Goal: Information Seeking & Learning: Learn about a topic

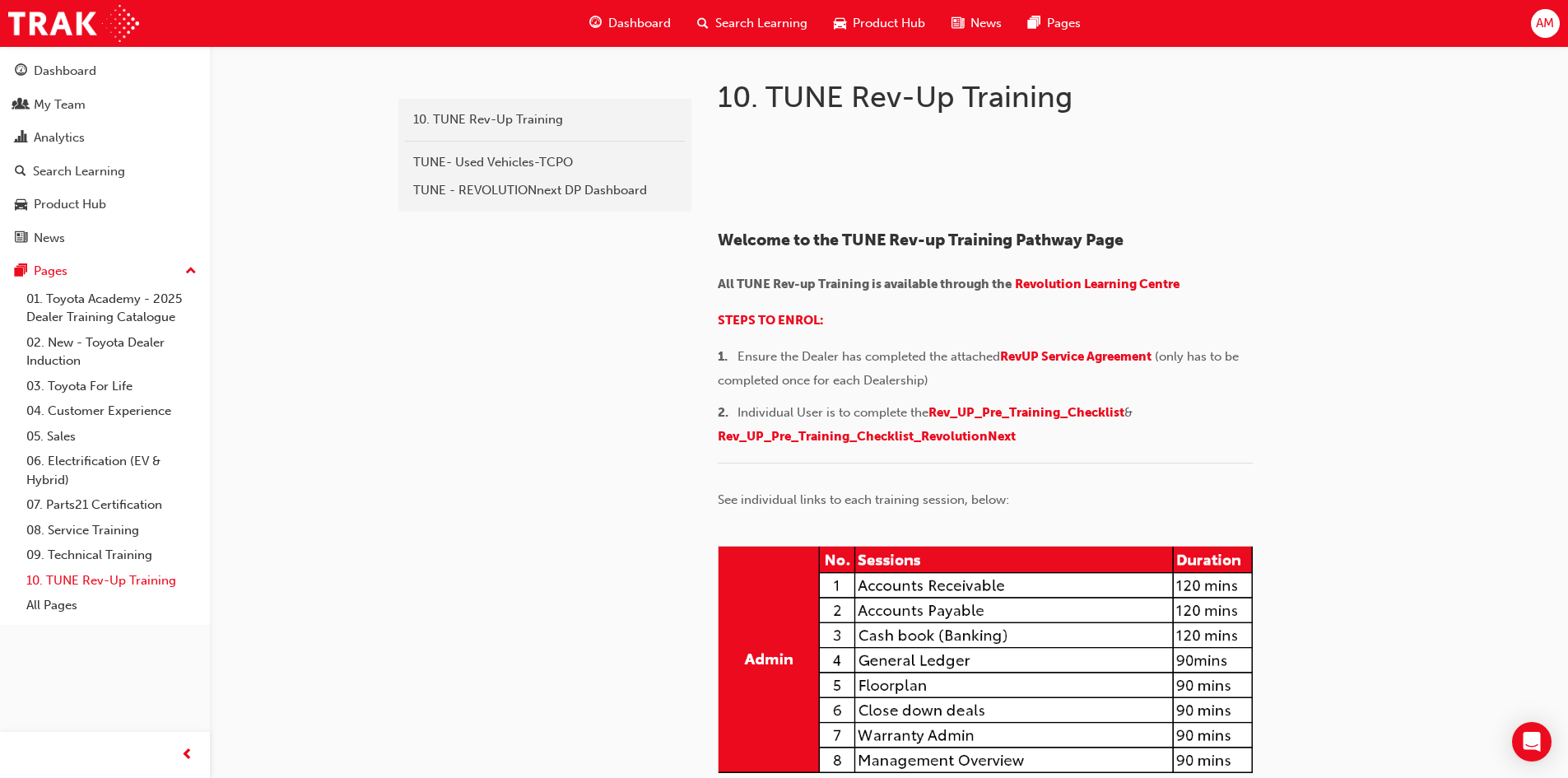
click at [118, 581] on link "10. TUNE Rev-Up Training" at bounding box center [111, 580] width 184 height 25
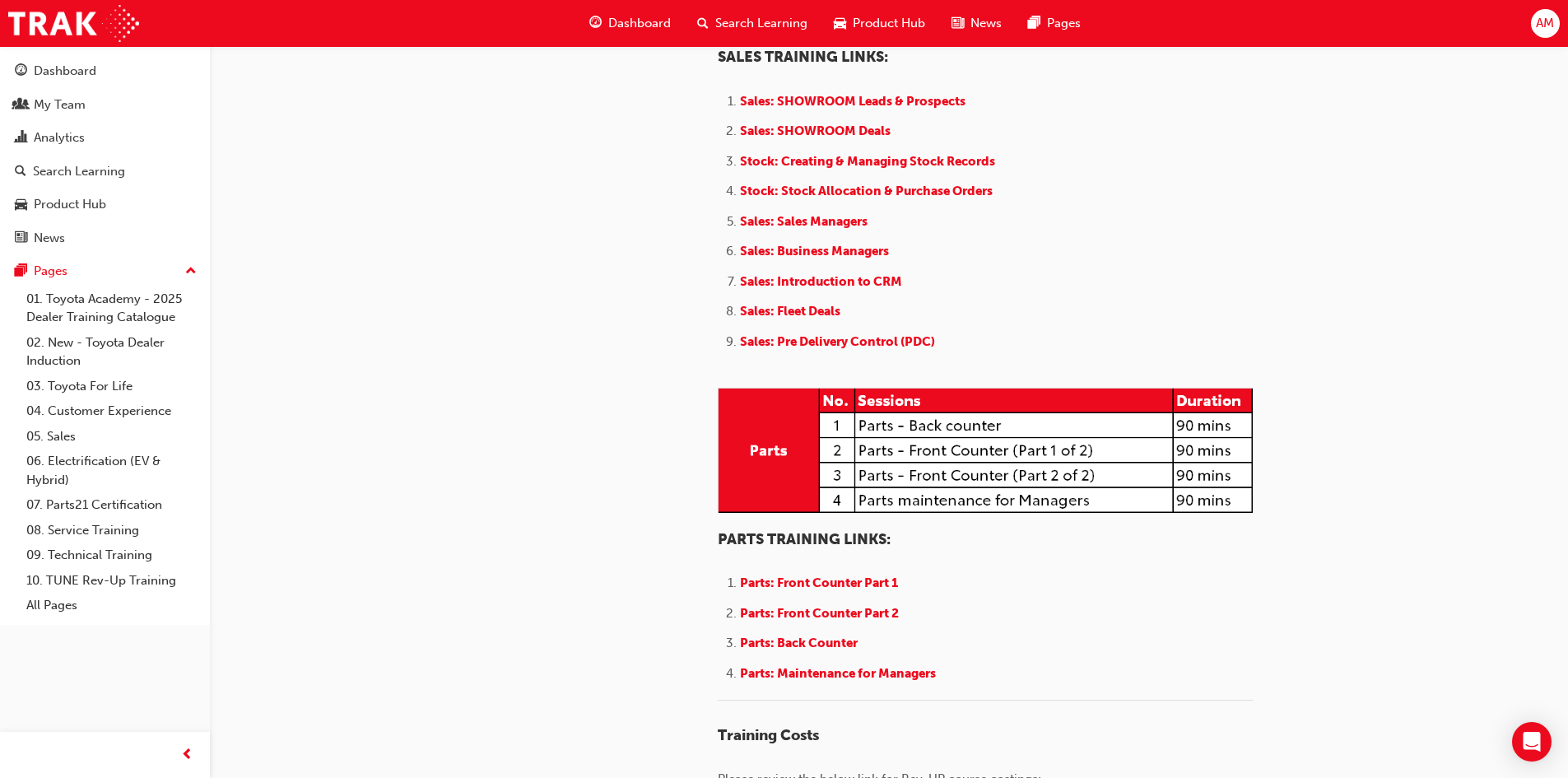
scroll to position [1811, 0]
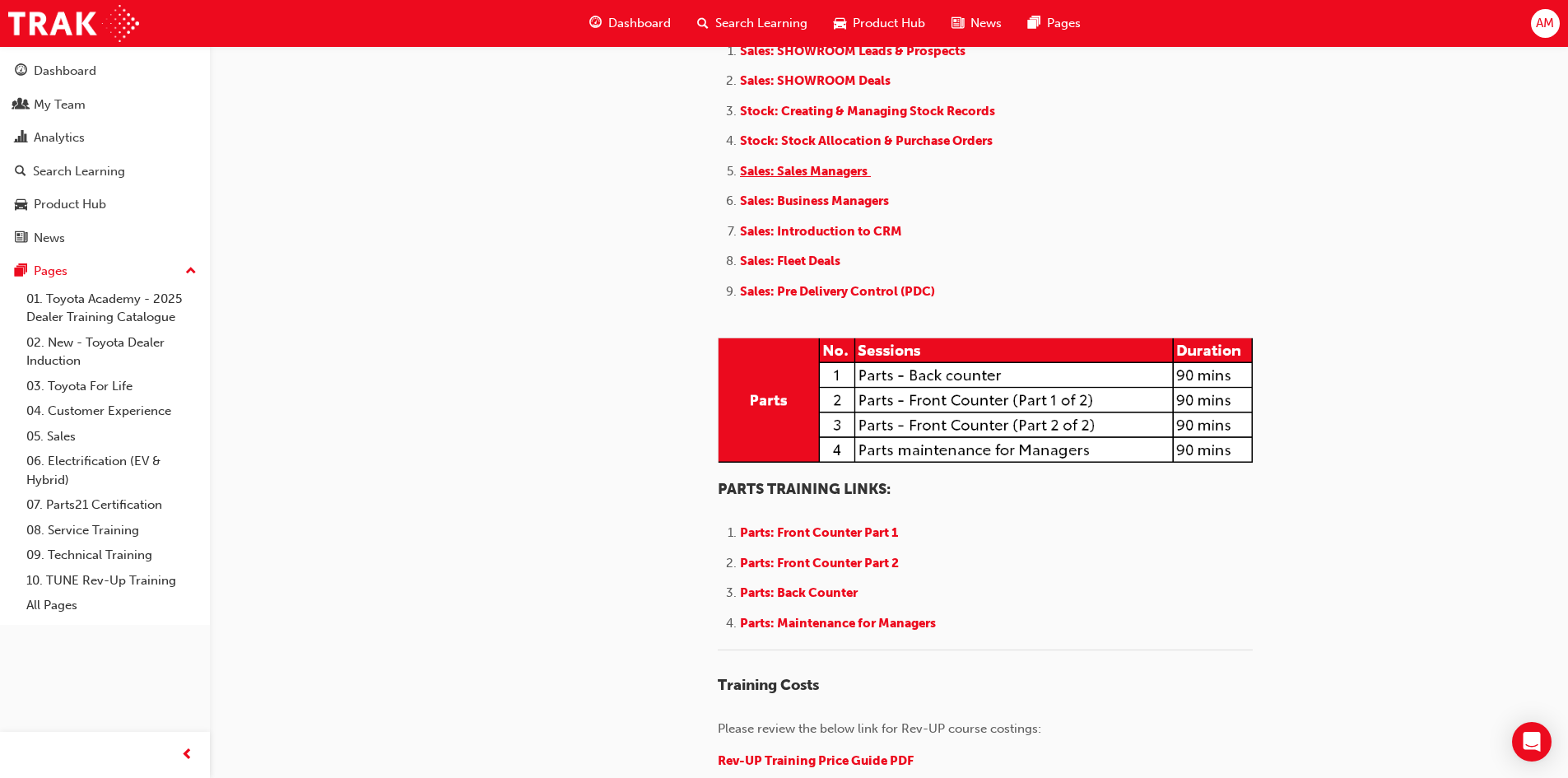
click at [787, 178] on span "Sales: Sales Managers" at bounding box center [803, 172] width 128 height 15
